Goal: Browse casually: Explore the website without a specific task or goal

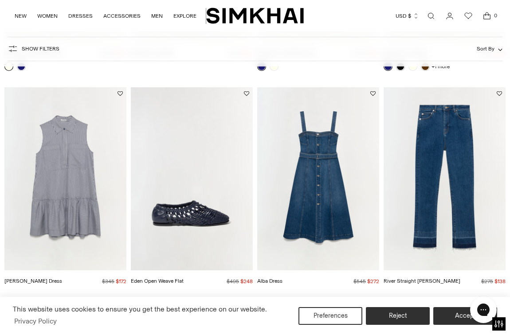
scroll to position [1193, 0]
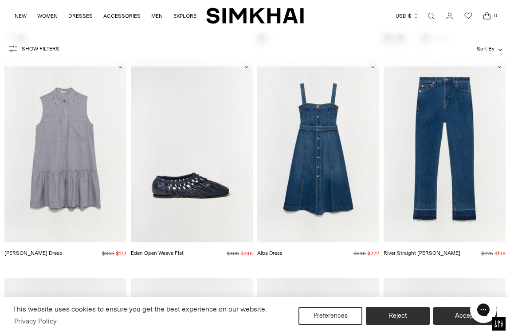
click at [0, 0] on img "Eden Open Weave Flat" at bounding box center [0, 0] width 0 height 0
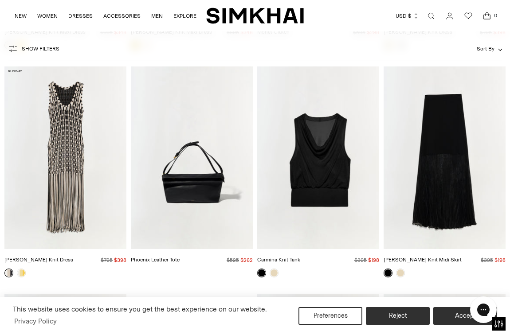
scroll to position [2555, 0]
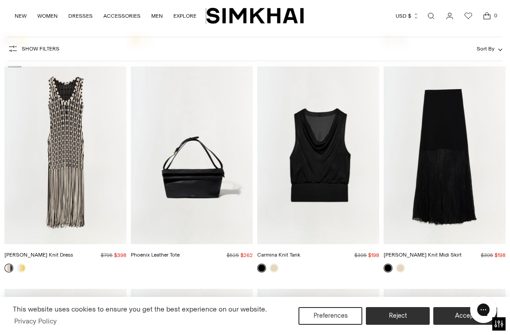
click at [0, 0] on img "Phoenix Leather Tote" at bounding box center [0, 0] width 0 height 0
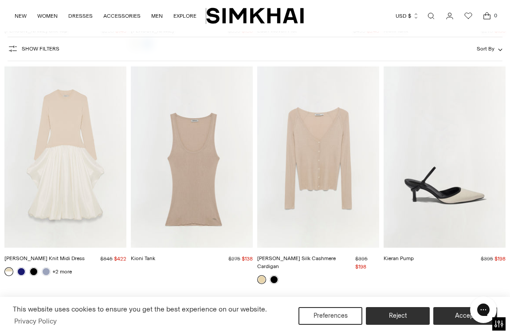
scroll to position [3463, 0]
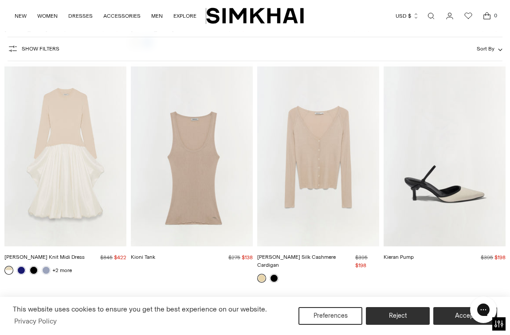
click at [0, 0] on img "Darlene Silk Cashmere Cardigan" at bounding box center [0, 0] width 0 height 0
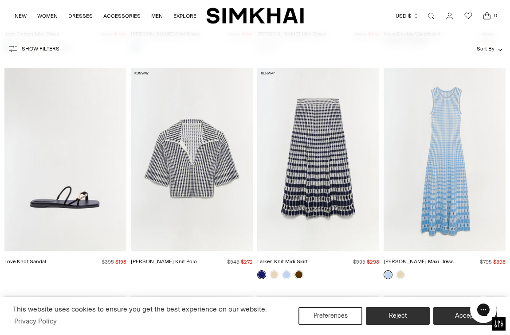
scroll to position [4600, 0]
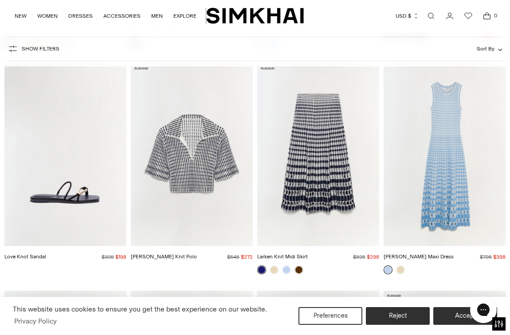
click at [0, 0] on img "Love Knot Sandal" at bounding box center [0, 0] width 0 height 0
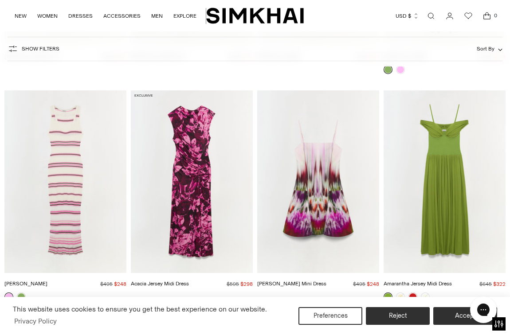
scroll to position [6804, 0]
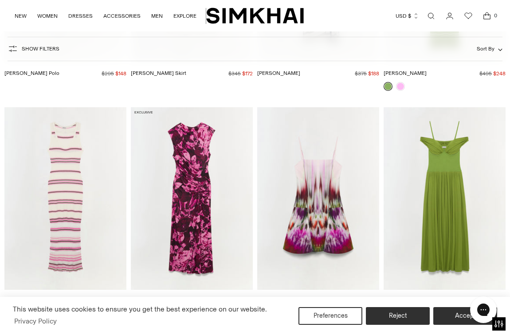
click at [0, 0] on img "Acacia Jersey Midi Dress" at bounding box center [0, 0] width 0 height 0
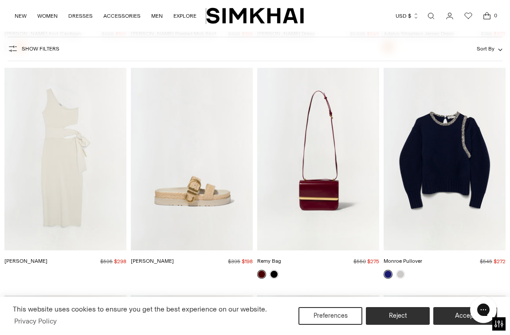
scroll to position [7754, 0]
click at [0, 0] on img "Remy Bag" at bounding box center [0, 0] width 0 height 0
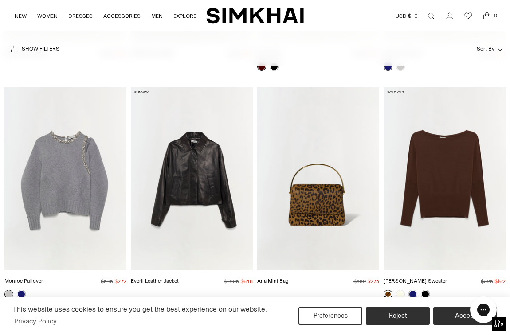
scroll to position [7962, 0]
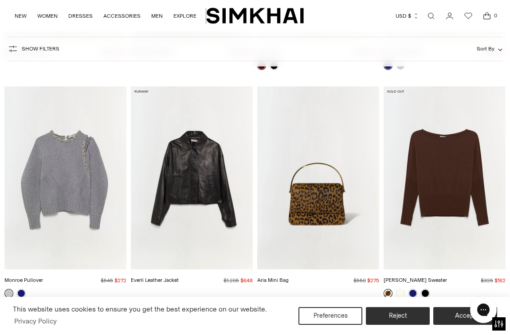
click at [0, 0] on img "Aria Mini Bag" at bounding box center [0, 0] width 0 height 0
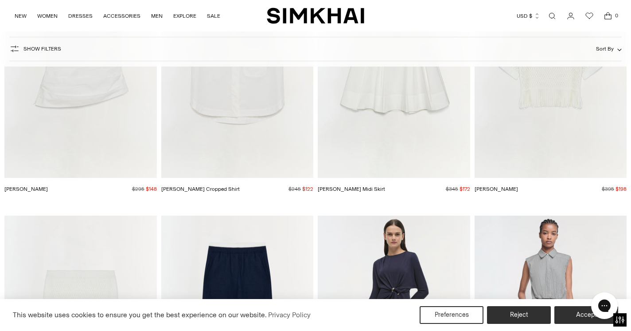
scroll to position [11955, 0]
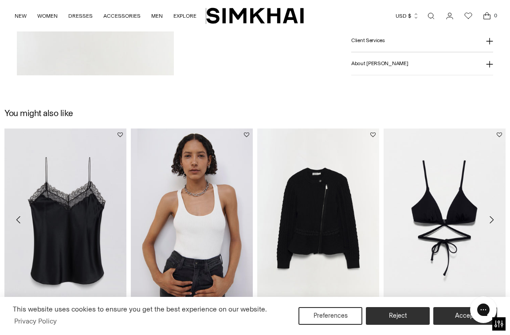
scroll to position [703, 0]
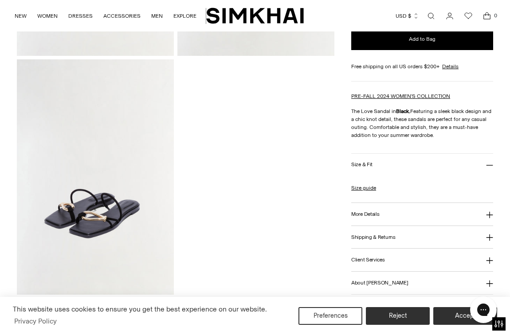
scroll to position [484, 0]
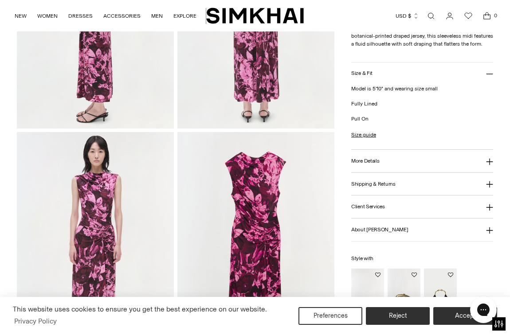
scroll to position [432, 0]
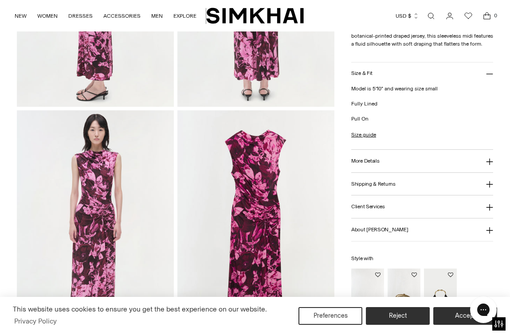
click at [253, 196] on img at bounding box center [255, 227] width 157 height 235
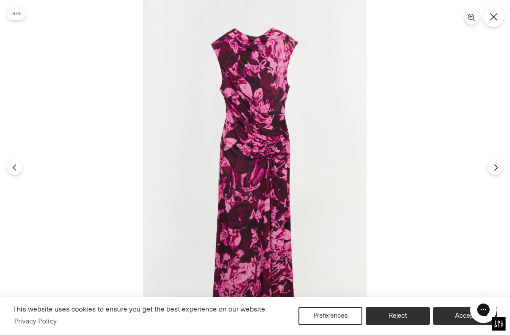
click at [495, 17] on icon "Close" at bounding box center [493, 17] width 8 height 8
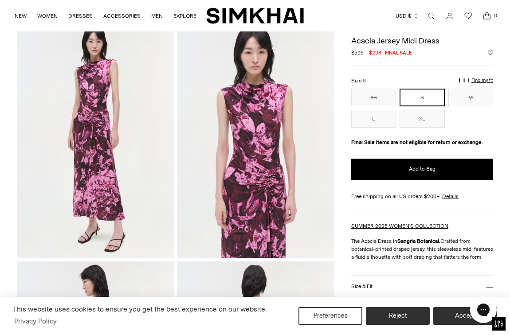
scroll to position [29, 0]
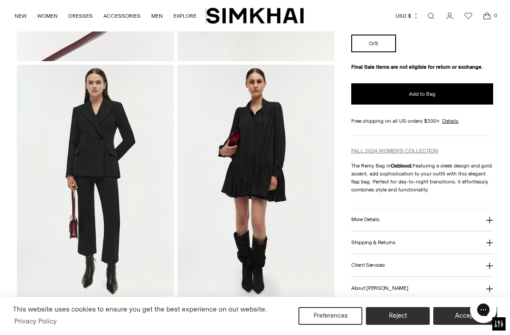
scroll to position [728, 0]
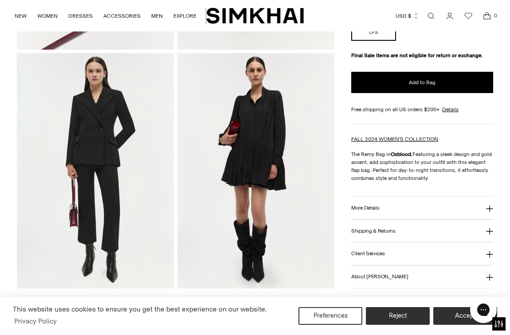
click at [381, 210] on button "More Details" at bounding box center [422, 208] width 142 height 23
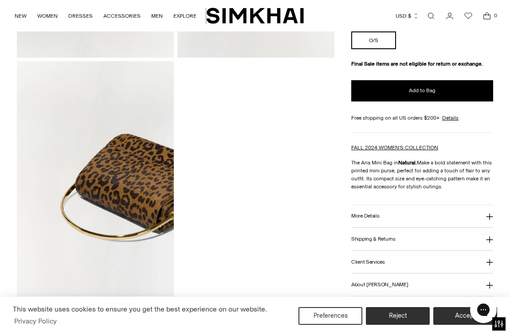
scroll to position [483, 0]
